Goal: Navigation & Orientation: Find specific page/section

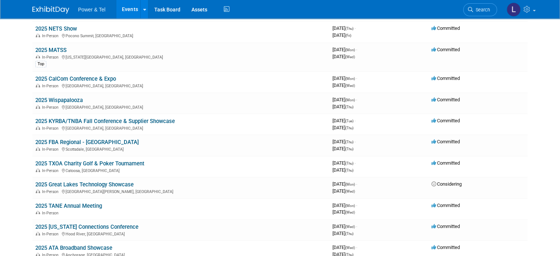
scroll to position [331, 0]
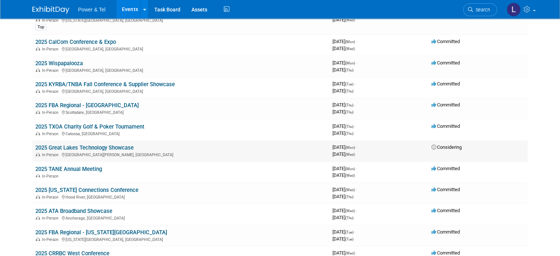
click at [117, 144] on link "2025 Great Lakes Technology Showcase" at bounding box center [84, 147] width 98 height 7
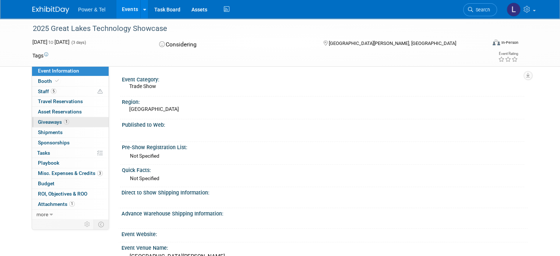
click at [49, 120] on span "Giveaways 1" at bounding box center [53, 122] width 31 height 6
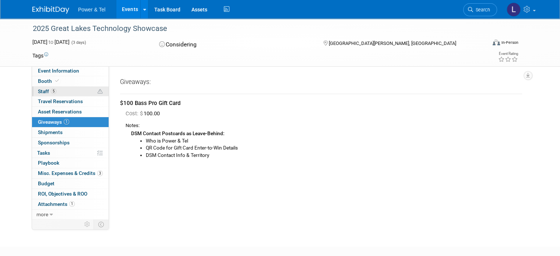
click at [38, 91] on span "Staff 5" at bounding box center [47, 91] width 18 height 6
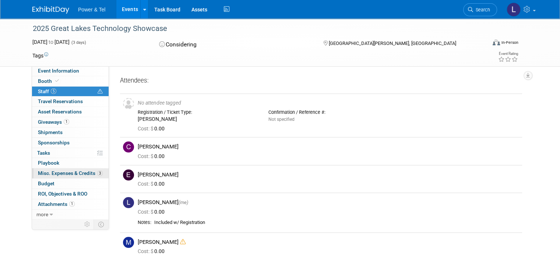
click at [59, 173] on span "Misc. Expenses & Credits 3" at bounding box center [70, 173] width 65 height 6
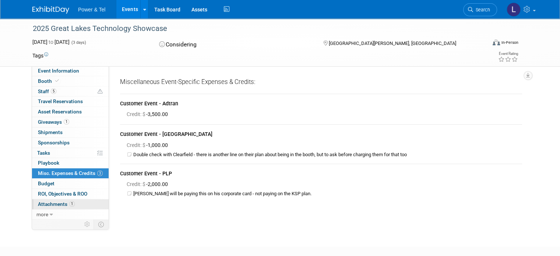
click at [50, 203] on span "Attachments 1" at bounding box center [56, 204] width 37 height 6
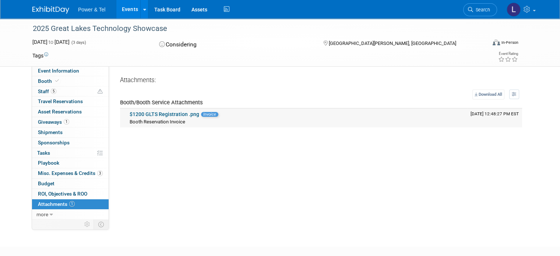
click at [174, 113] on link "$1200 GLTS Registration .png" at bounding box center [165, 114] width 70 height 6
click at [98, 90] on icon at bounding box center [100, 91] width 5 height 5
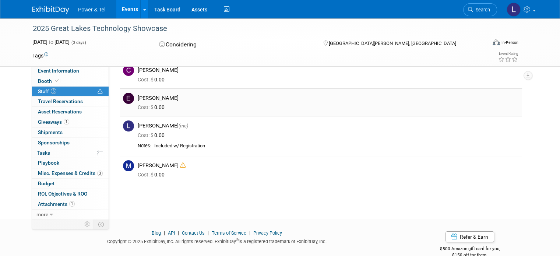
scroll to position [90, 0]
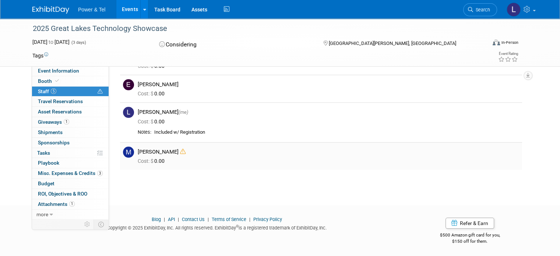
click at [182, 150] on icon at bounding box center [183, 152] width 6 height 6
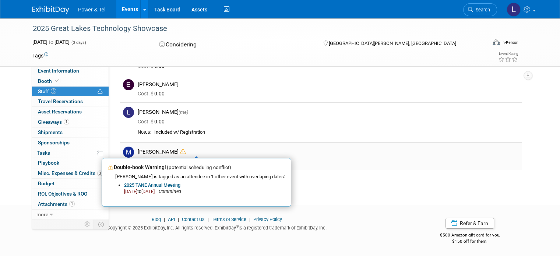
click at [182, 150] on icon at bounding box center [183, 152] width 6 height 6
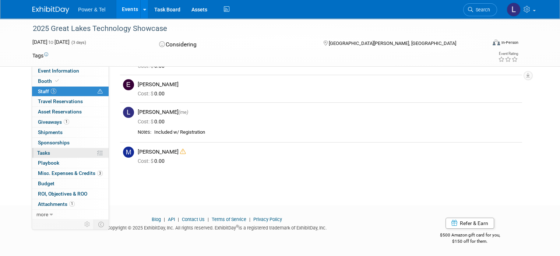
scroll to position [0, 0]
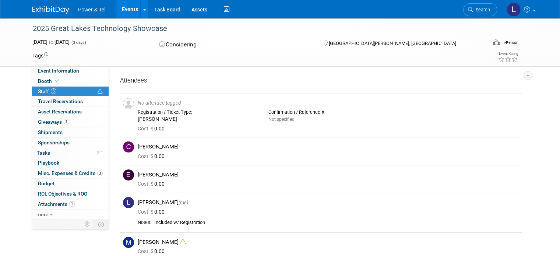
click at [127, 7] on link "Events" at bounding box center [129, 9] width 27 height 18
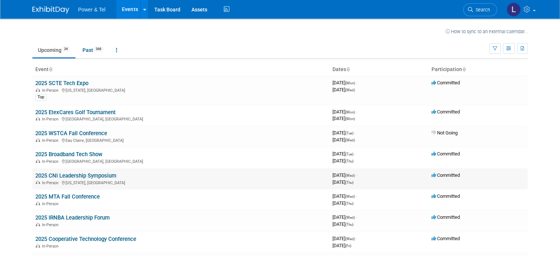
scroll to position [37, 0]
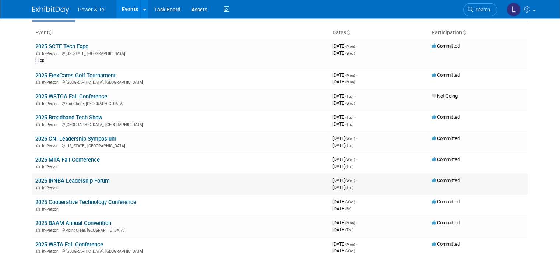
click at [94, 180] on link "2025 IRNBA Leadership Forum" at bounding box center [72, 181] width 74 height 7
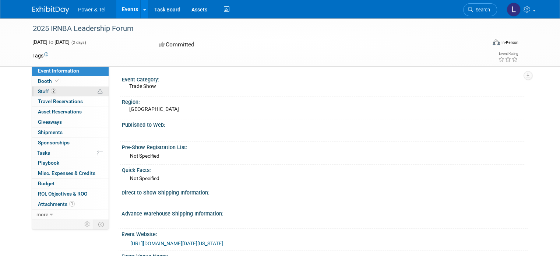
click at [38, 88] on span "Staff 2" at bounding box center [47, 91] width 18 height 6
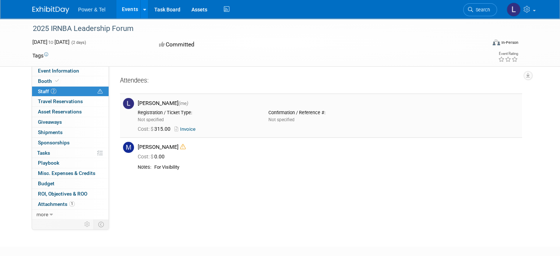
click at [179, 130] on link "Invoice" at bounding box center [187, 129] width 24 height 6
click at [57, 203] on span "Attachments 1" at bounding box center [56, 204] width 37 height 6
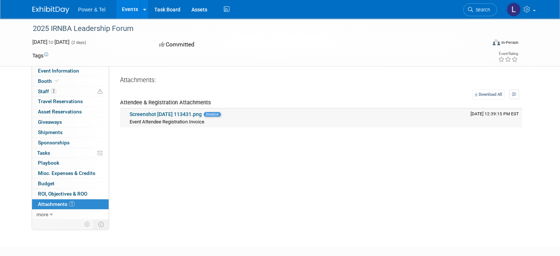
click at [166, 112] on link "Screenshot 2025-08-22 113431.png" at bounding box center [166, 114] width 72 height 6
